Goal: Communication & Community: Answer question/provide support

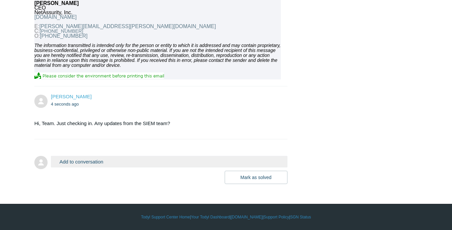
scroll to position [2196, 0]
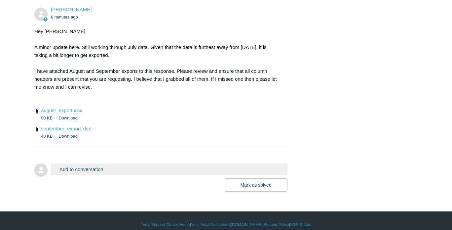
scroll to position [2493, 0]
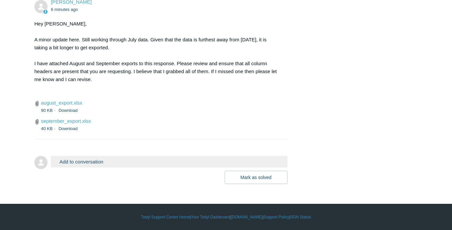
click at [101, 165] on button "Add to conversation" at bounding box center [169, 162] width 237 height 12
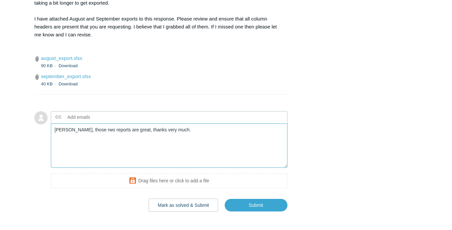
click at [83, 168] on textarea "Cody, those rwo reports are great, thanks very much." at bounding box center [169, 145] width 237 height 45
click at [169, 168] on textarea "Cody, those two reports are great, thanks very much." at bounding box center [169, 145] width 237 height 45
click at [248, 168] on textarea "Cody, those two reports are great, thanks very much! Still need July's data asa…" at bounding box center [169, 145] width 237 height 45
click at [251, 168] on textarea "Cody, those two reports are great, thanks very much! Still need July's data asa…" at bounding box center [169, 145] width 237 height 45
click at [253, 168] on textarea "Cody, those two reports are great, thanks very much! Still need July's data asa…" at bounding box center [169, 145] width 237 height 45
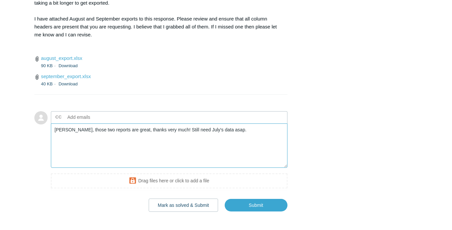
click at [224, 168] on textarea "Cody, those two reports are great, thanks very much! Still need July's data asa…" at bounding box center [169, 145] width 237 height 45
click at [227, 168] on textarea "Cody, those two reports are great, thanks very much! Still need July's data asa…" at bounding box center [169, 145] width 237 height 45
click at [224, 168] on textarea "Cody, those two reports are great, thanks very much! Still need July's data asa…" at bounding box center [169, 145] width 237 height 45
click at [244, 168] on textarea "Cody, those two reports are great, thanks very much! Still need July's data asa…" at bounding box center [169, 145] width 237 height 45
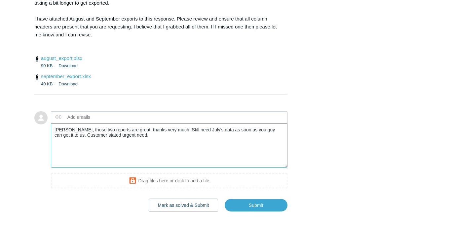
scroll to position [2565, 0]
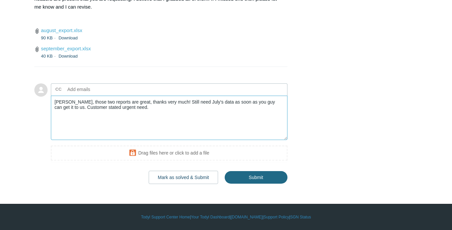
type textarea "[PERSON_NAME], those two reports are great, thanks very much! Still need July's…"
click at [264, 176] on input "Submit" at bounding box center [256, 176] width 63 height 13
